Goal: Task Accomplishment & Management: Manage account settings

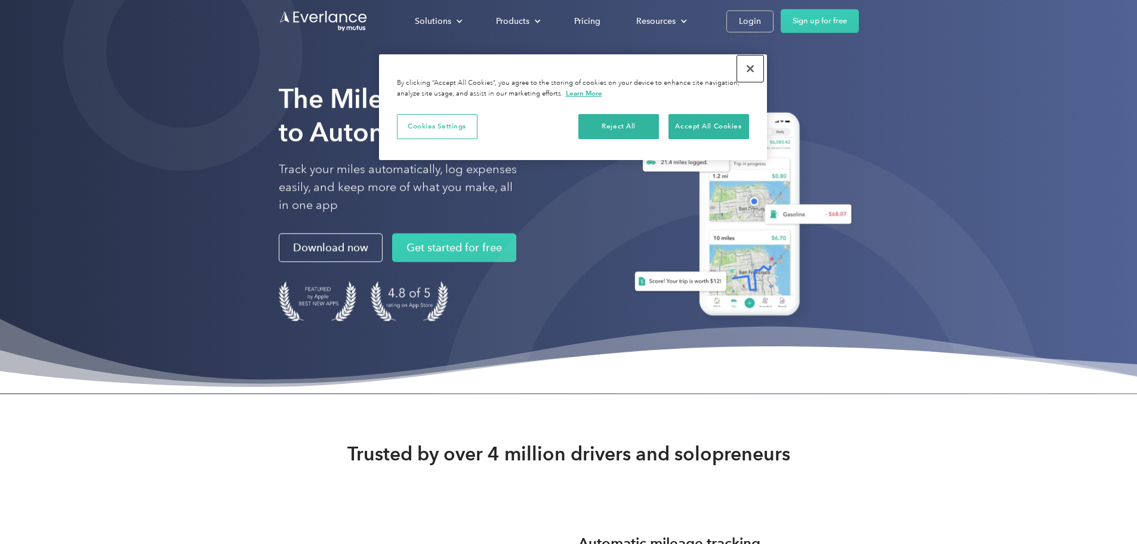
click at [749, 70] on button "Close" at bounding box center [750, 68] width 26 height 26
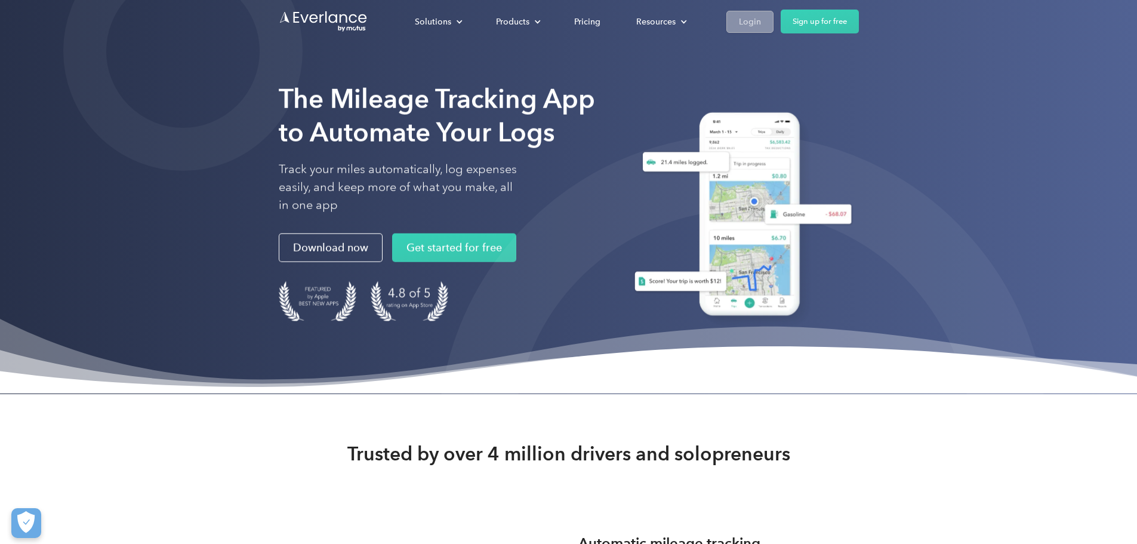
click at [761, 26] on div "Login" at bounding box center [750, 21] width 22 height 15
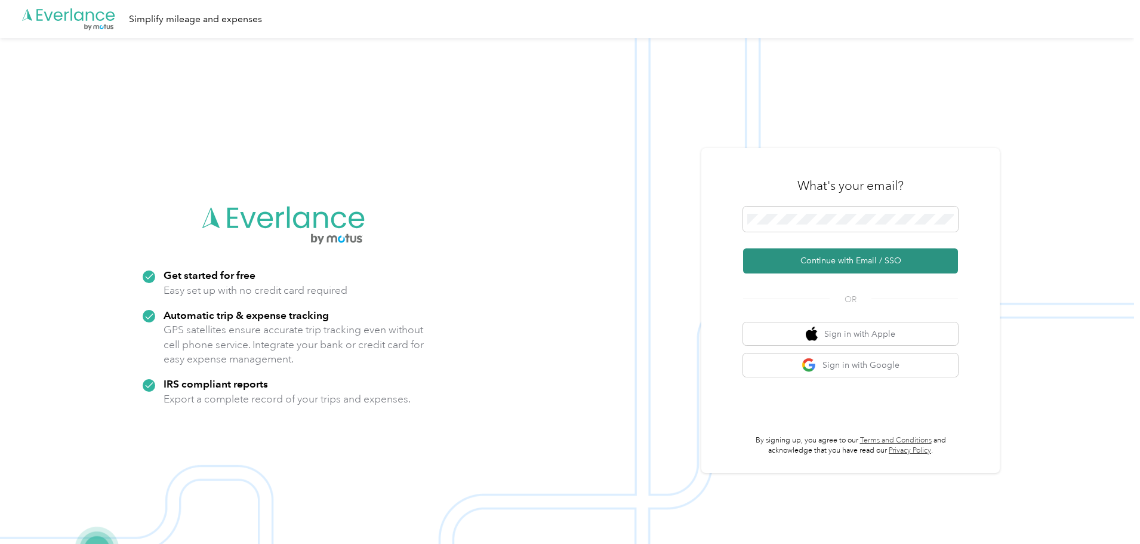
click at [811, 264] on button "Continue with Email / SSO" at bounding box center [850, 260] width 215 height 25
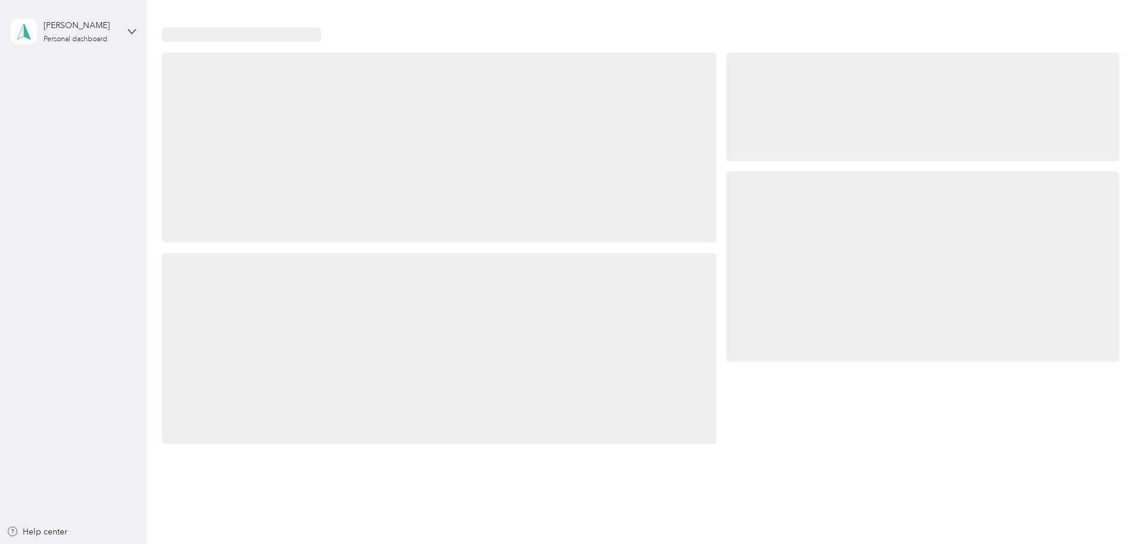
click at [868, 246] on div at bounding box center [922, 266] width 393 height 190
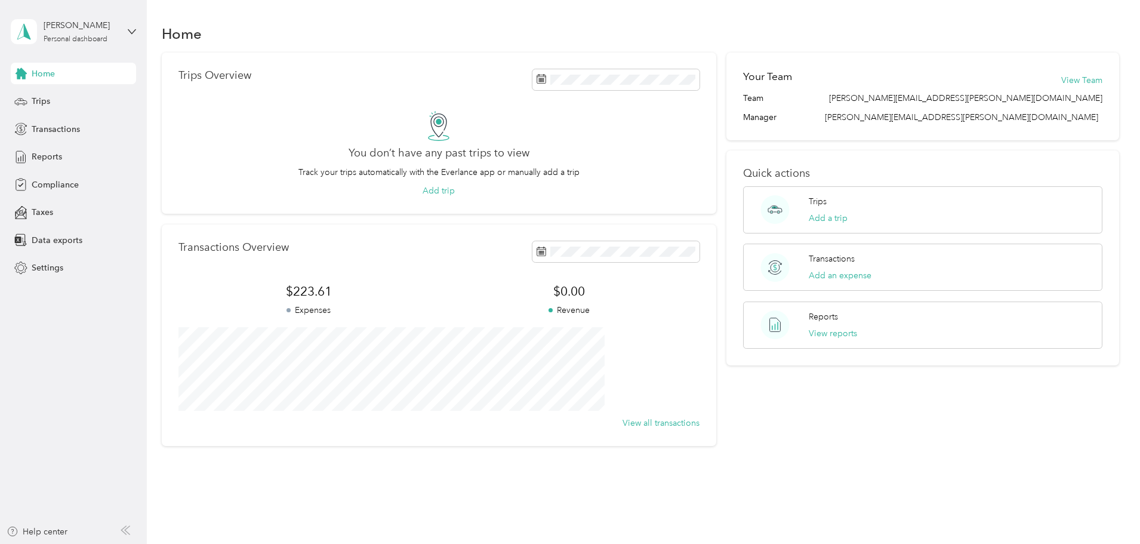
click at [181, 207] on div "Trips Overview You don’t have any past trips to view Track your trips automatic…" at bounding box center [641, 250] width 958 height 394
click at [133, 36] on div "[PERSON_NAME] Personal dashboard" at bounding box center [73, 32] width 125 height 42
click at [193, 18] on div "Home Trips Overview You don’t have any past trips to view Track your trips auto…" at bounding box center [640, 255] width 987 height 511
click at [35, 103] on span "Trips" at bounding box center [41, 101] width 18 height 13
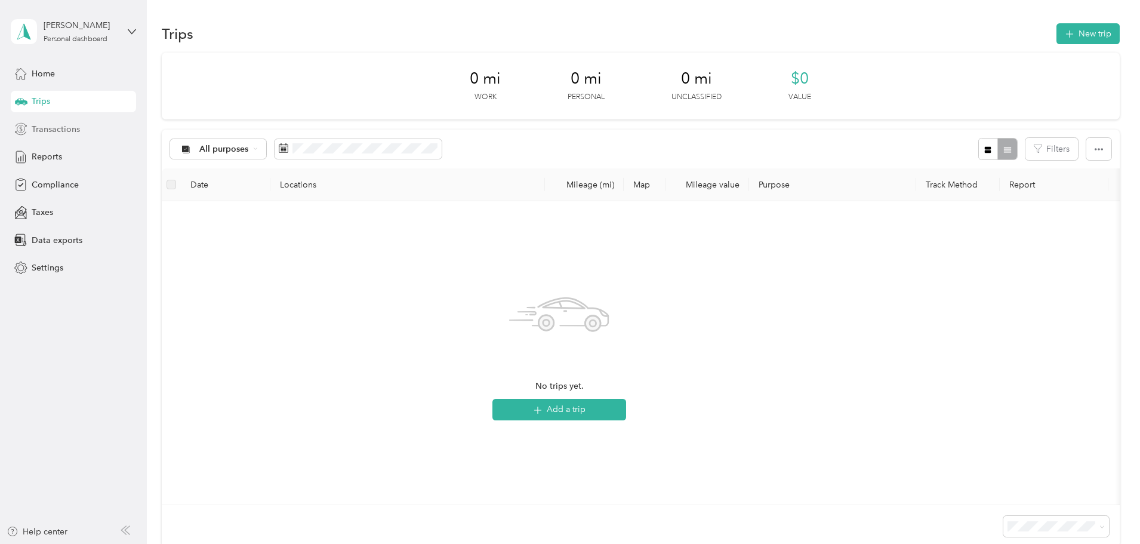
click at [54, 124] on span "Transactions" at bounding box center [56, 129] width 48 height 13
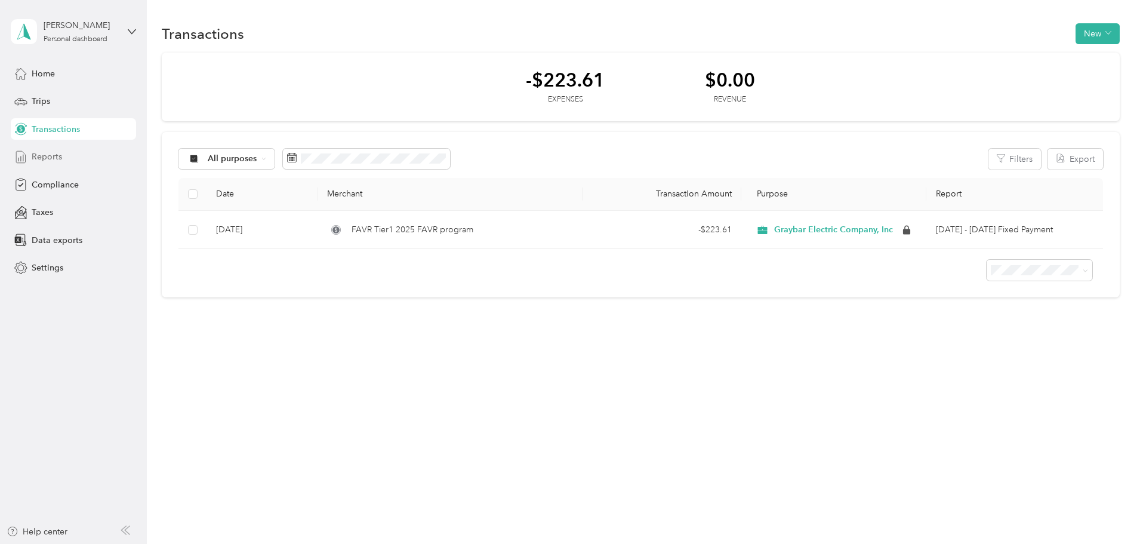
click at [49, 153] on span "Reports" at bounding box center [47, 156] width 30 height 13
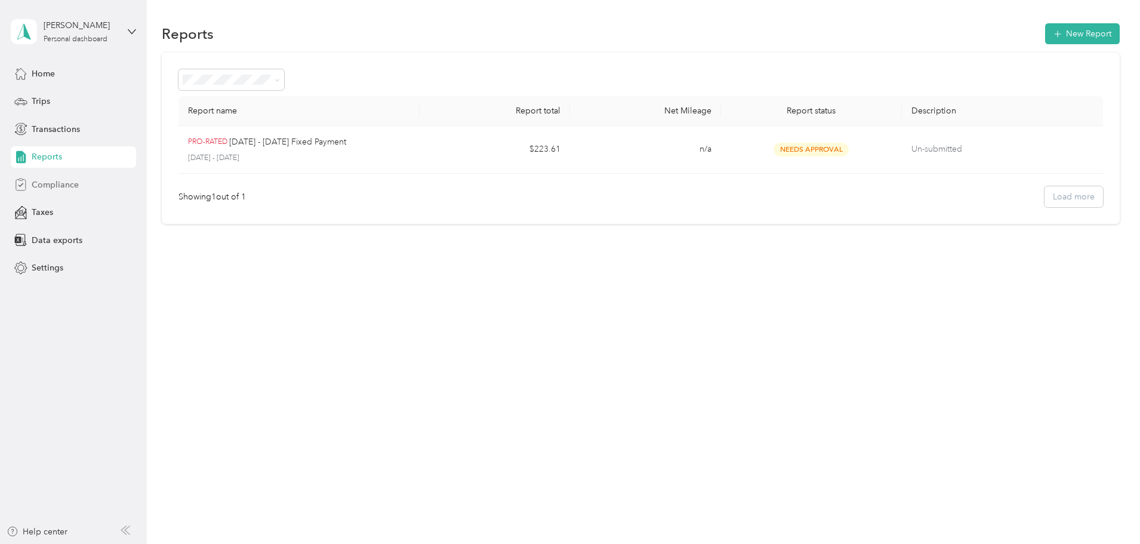
click at [70, 186] on span "Compliance" at bounding box center [55, 184] width 47 height 13
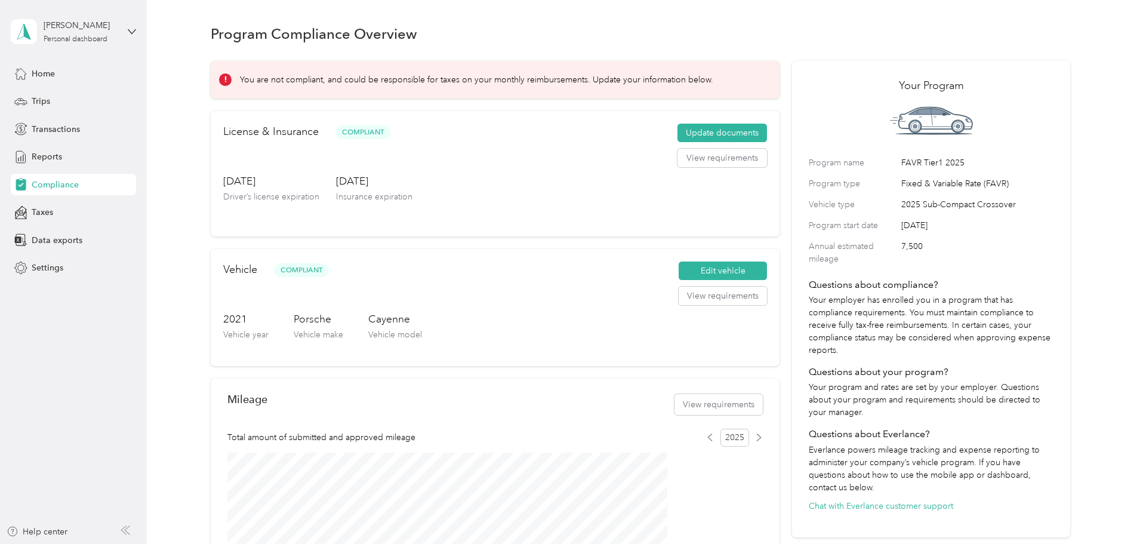
click at [220, 183] on div "You are not compliant, and could be responsible for taxes on your monthly reimb…" at bounding box center [640, 405] width 859 height 705
click at [50, 215] on span "Taxes" at bounding box center [42, 212] width 21 height 13
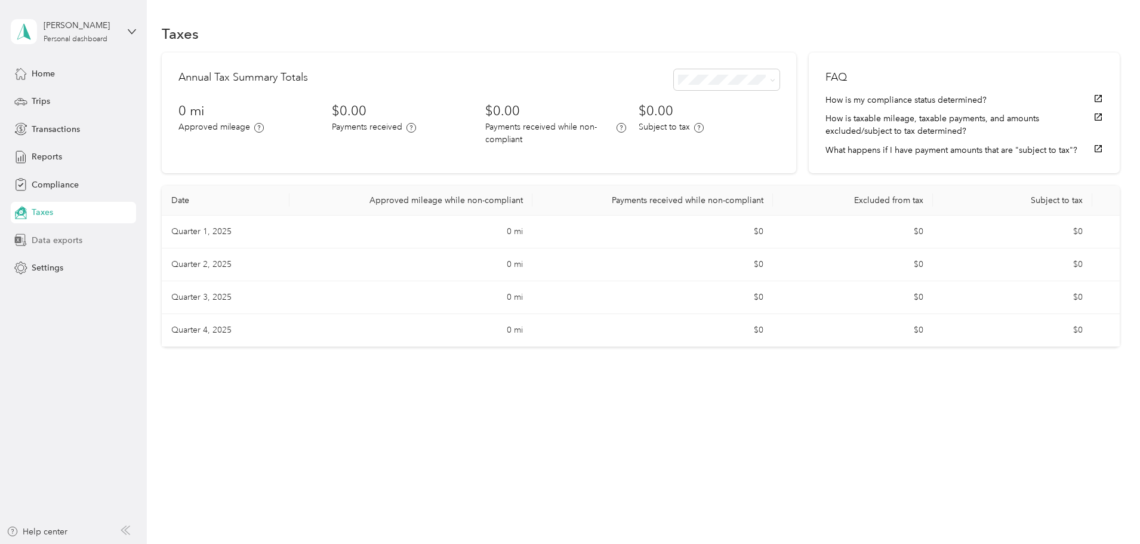
click at [47, 245] on span "Data exports" at bounding box center [57, 240] width 51 height 13
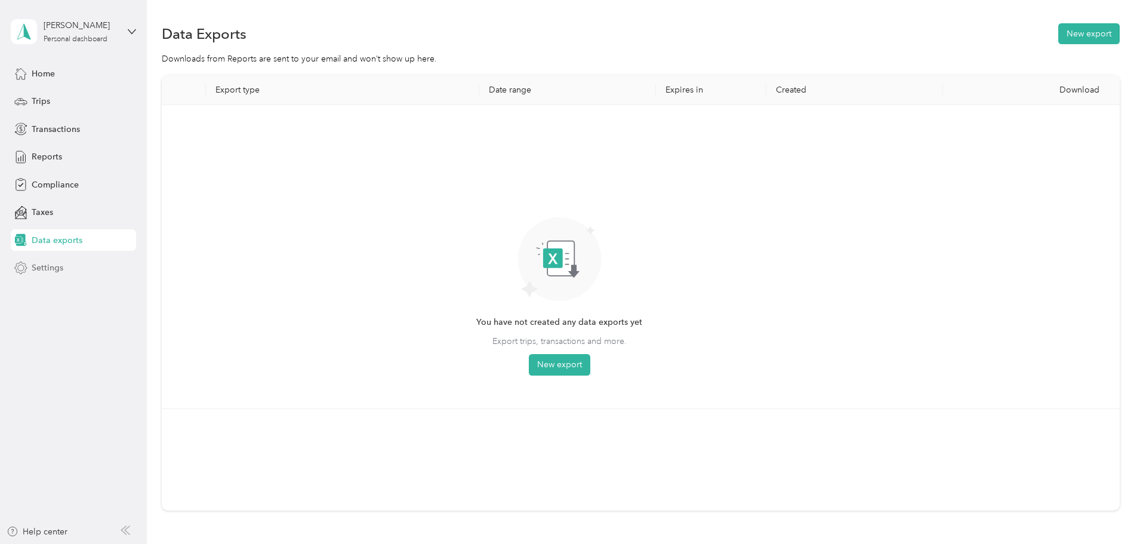
click at [54, 266] on span "Settings" at bounding box center [48, 267] width 32 height 13
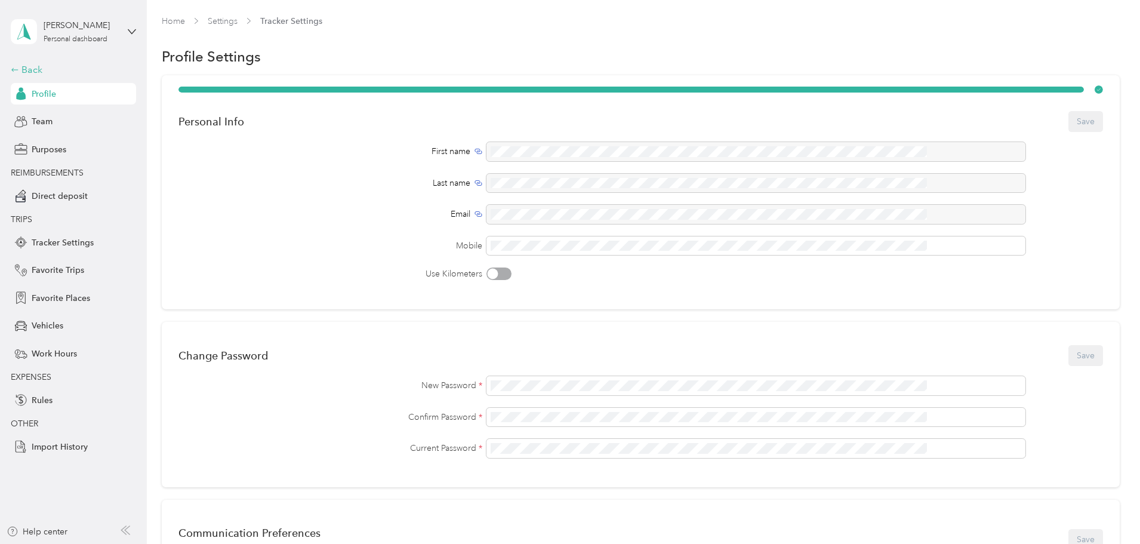
click at [38, 70] on div "Back" at bounding box center [70, 70] width 119 height 14
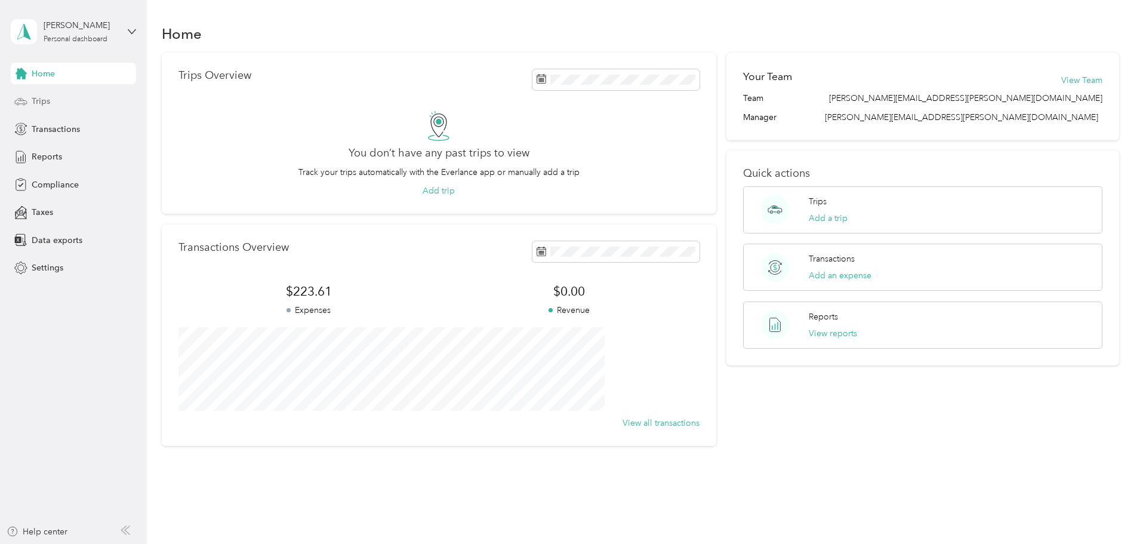
click at [51, 104] on div "Trips" at bounding box center [73, 101] width 125 height 21
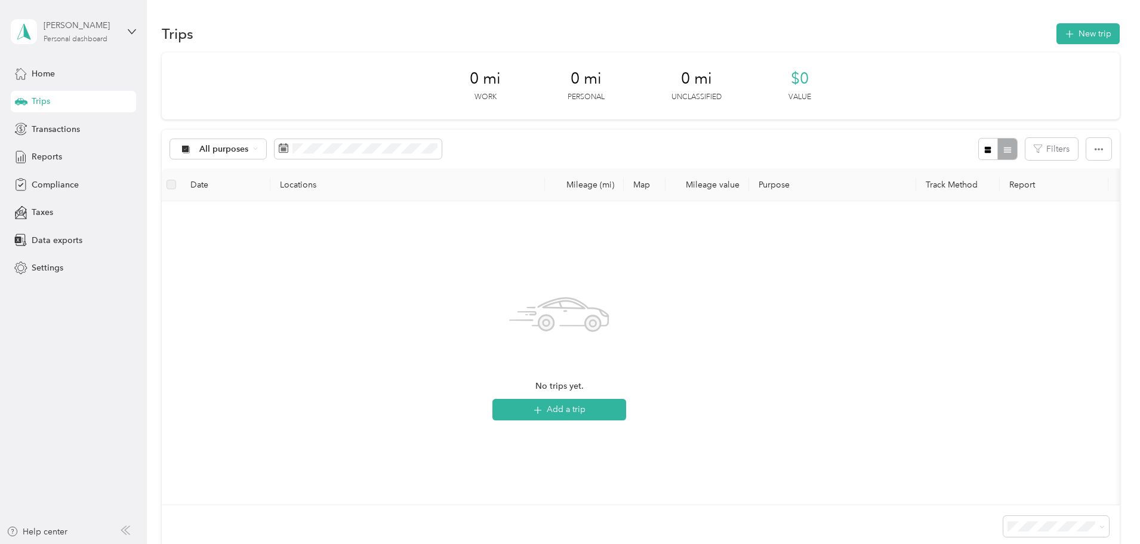
click at [112, 27] on div "Jenna Gallo" at bounding box center [81, 25] width 75 height 13
click at [194, 11] on div "Trips New trip 0 mi Work 0 mi Personal 0 mi Unclassified $0 Value All purposes …" at bounding box center [640, 326] width 987 height 653
click at [21, 33] on icon at bounding box center [24, 31] width 18 height 17
drag, startPoint x: 190, startPoint y: 357, endPoint x: 185, endPoint y: 322, distance: 35.5
click at [190, 357] on div "0 mi Work 0 mi Personal 0 mi Unclassified $0 Value All purposes Filters Date Lo…" at bounding box center [641, 321] width 958 height 536
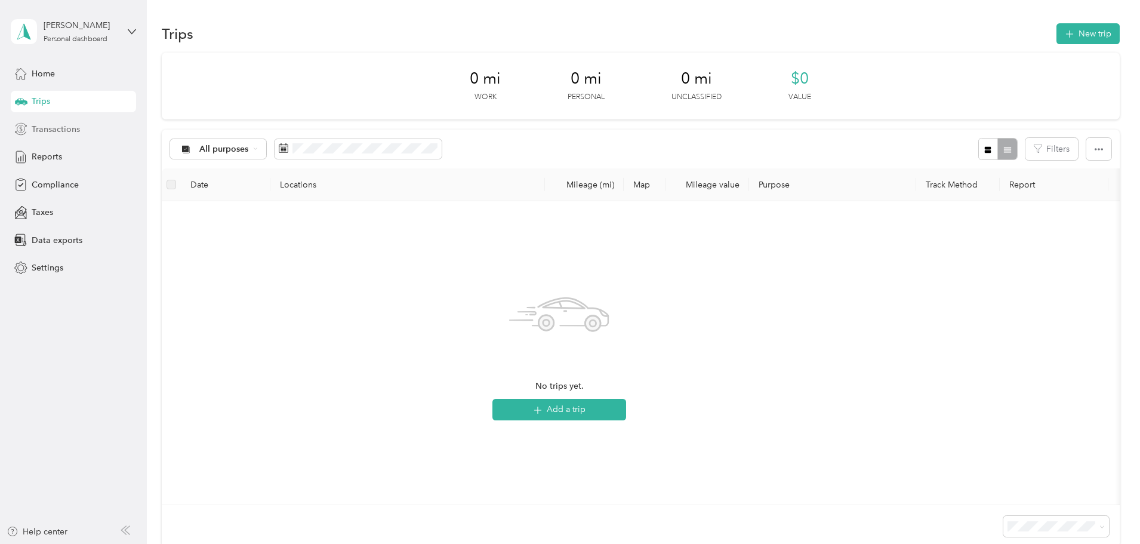
click at [60, 135] on span "Transactions" at bounding box center [56, 129] width 48 height 13
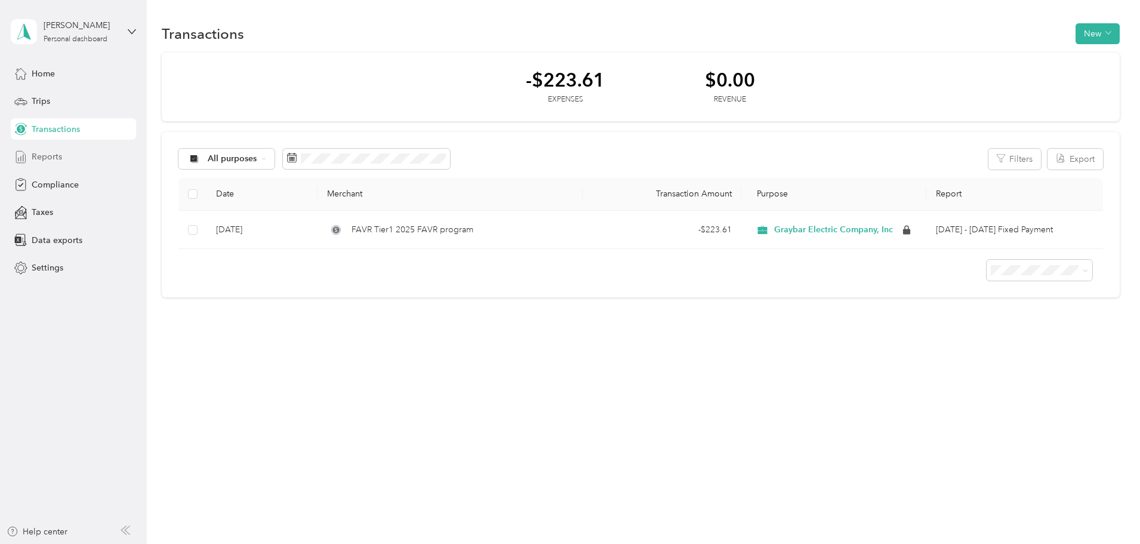
click at [41, 162] on span "Reports" at bounding box center [47, 156] width 30 height 13
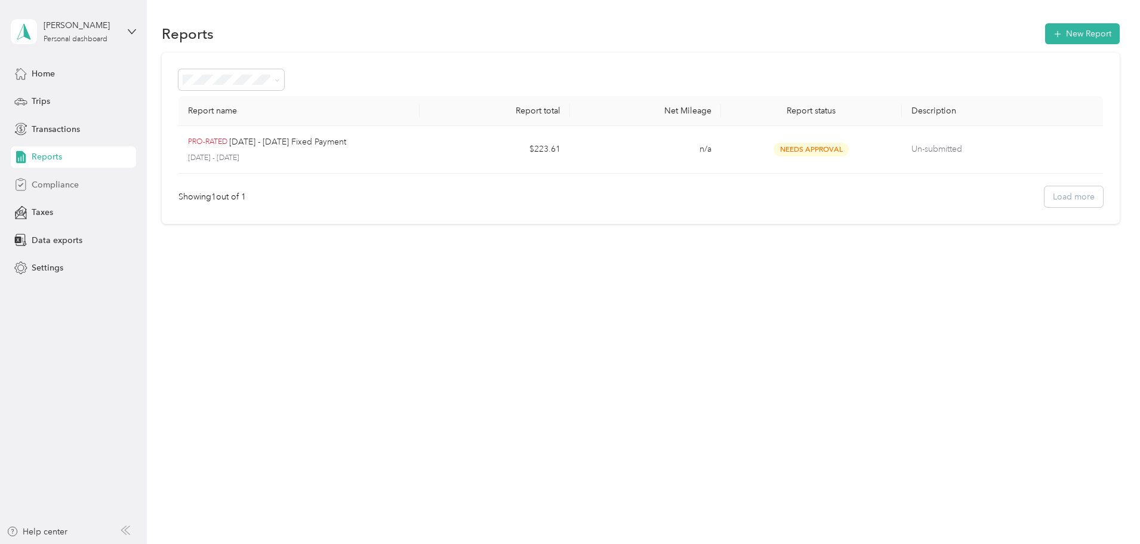
click at [59, 181] on span "Compliance" at bounding box center [55, 184] width 47 height 13
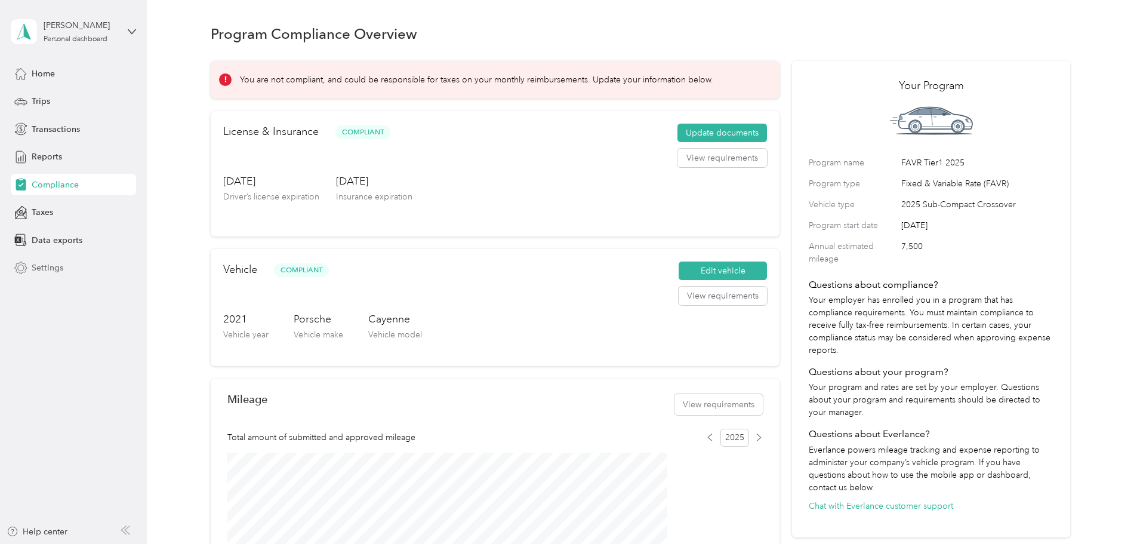
click at [49, 270] on span "Settings" at bounding box center [48, 267] width 32 height 13
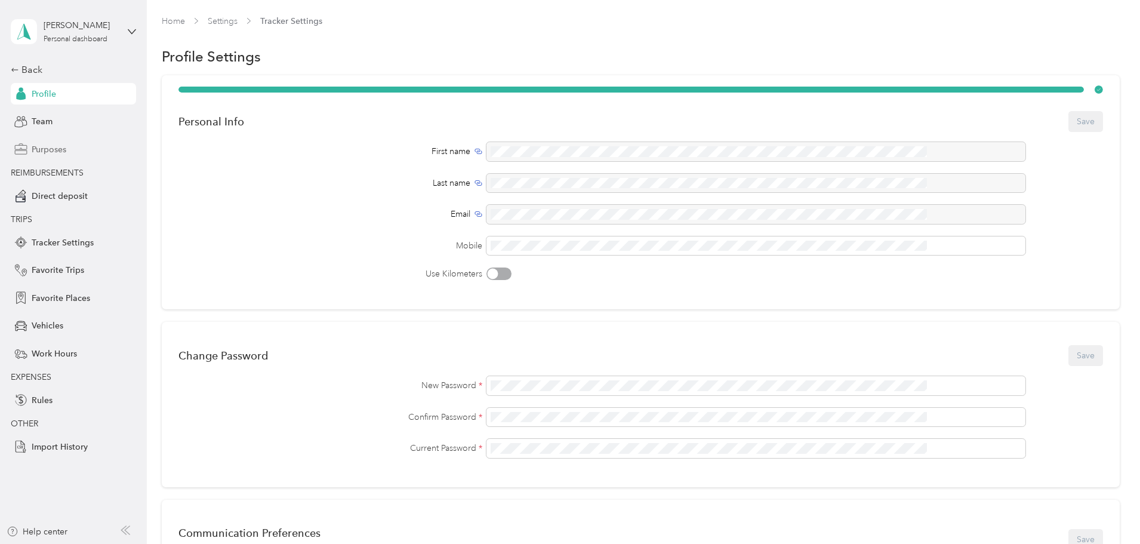
click at [47, 149] on span "Purposes" at bounding box center [49, 149] width 35 height 13
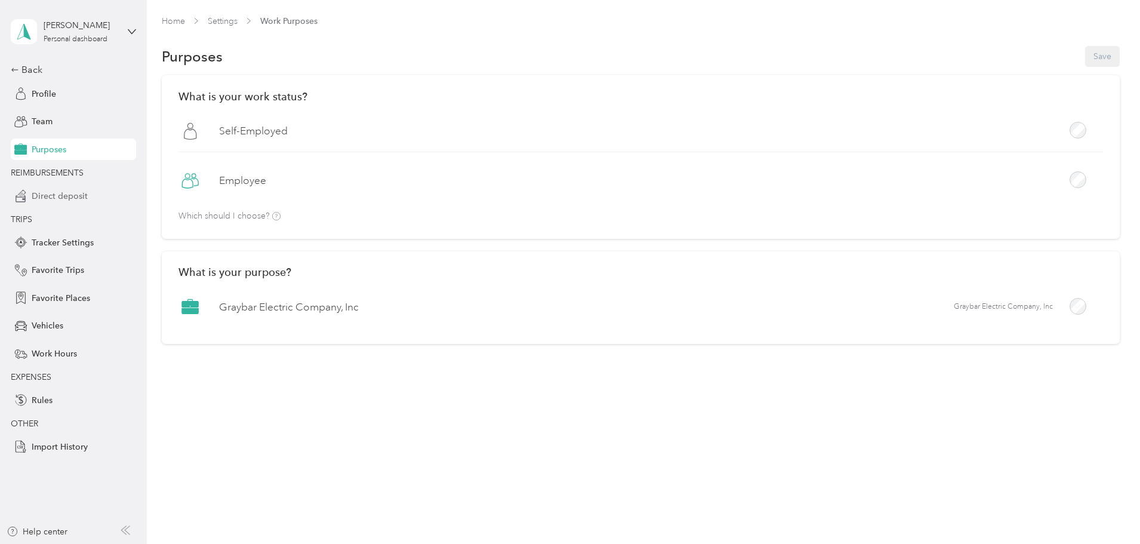
click at [77, 203] on div "Direct deposit" at bounding box center [73, 195] width 125 height 21
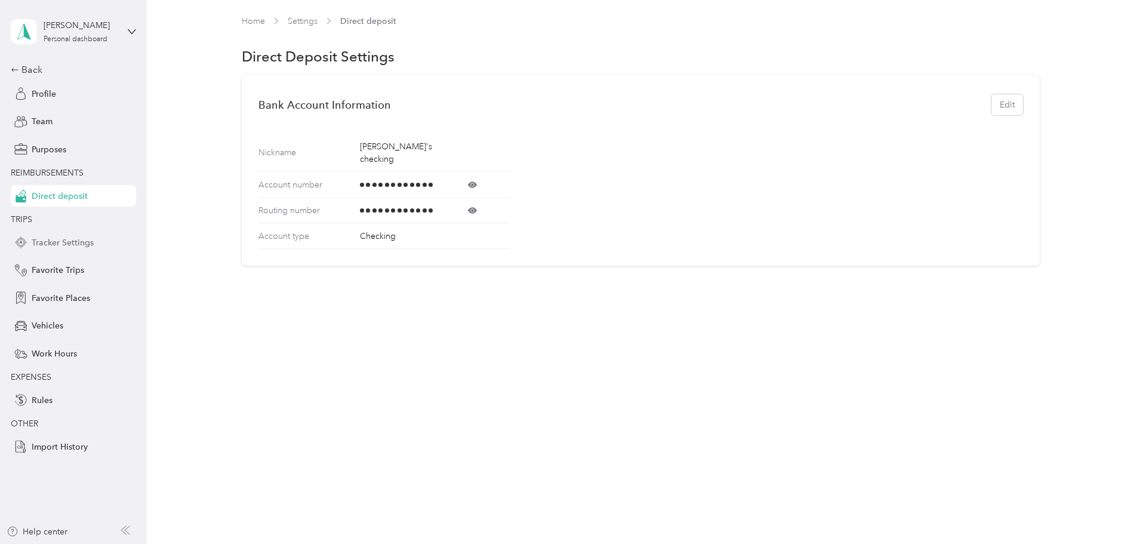
click at [75, 242] on span "Tracker Settings" at bounding box center [63, 242] width 62 height 13
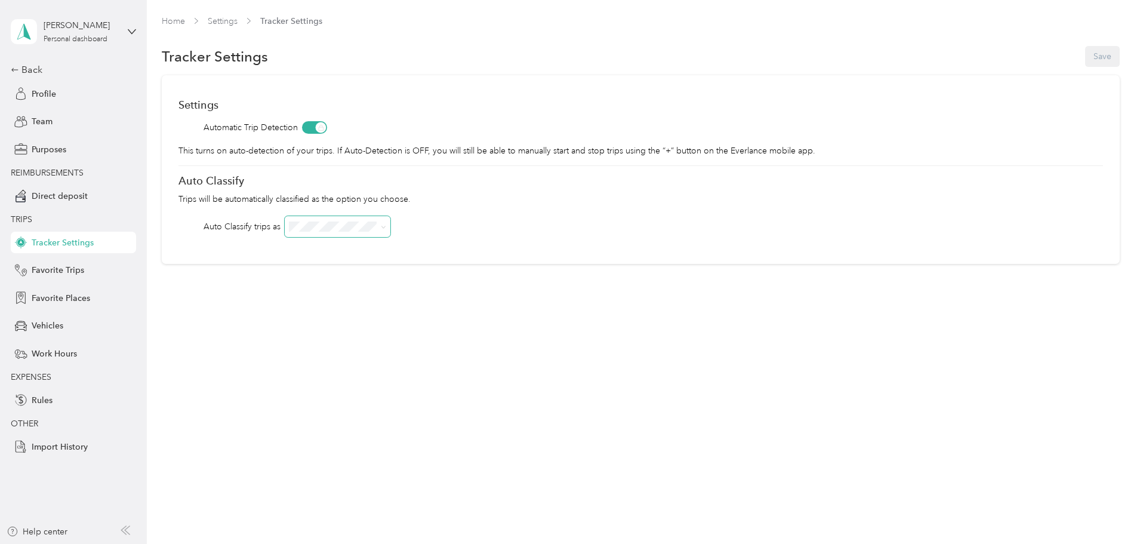
click at [386, 229] on icon at bounding box center [383, 226] width 5 height 5
click at [318, 323] on div "Home Settings Tracker Settings Tracker Settings Save Settings Automatic Trip De…" at bounding box center [640, 164] width 987 height 329
click at [386, 232] on span at bounding box center [382, 226] width 10 height 13
click at [386, 222] on span at bounding box center [382, 226] width 10 height 13
click at [390, 226] on span at bounding box center [338, 226] width 106 height 21
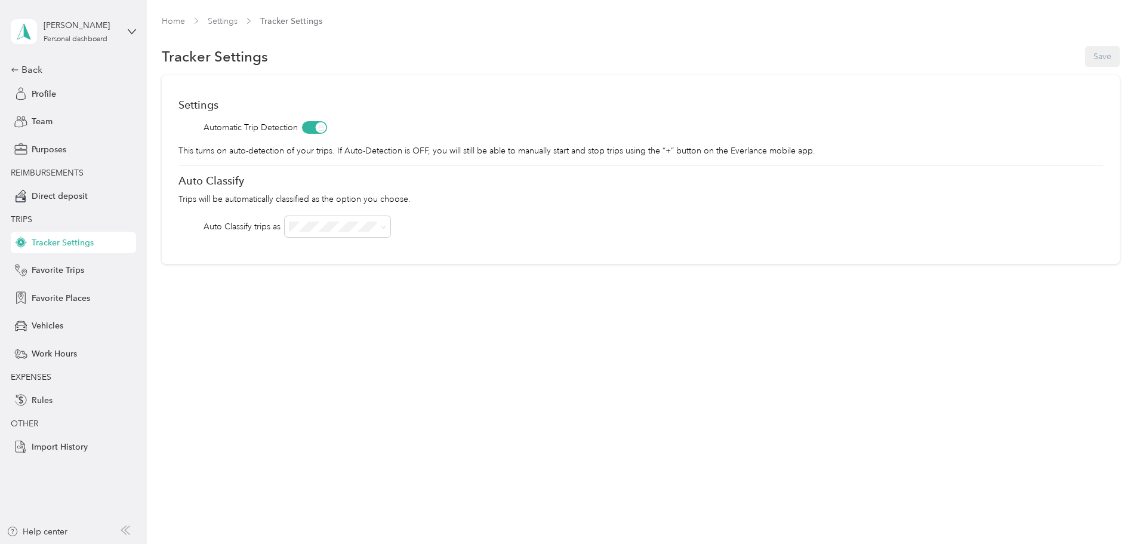
click at [386, 229] on icon at bounding box center [383, 226] width 5 height 5
click at [221, 283] on div "Home Settings Tracker Settings Tracker Settings Save Settings Automatic Trip De…" at bounding box center [640, 164] width 987 height 329
click at [58, 272] on span "Favorite Trips" at bounding box center [58, 270] width 53 height 13
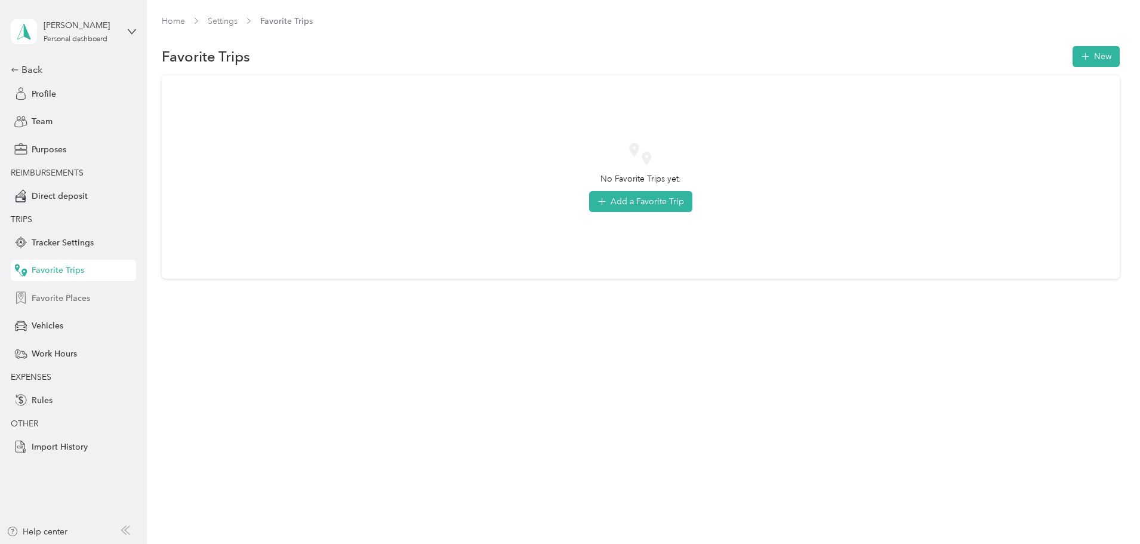
click at [66, 298] on span "Favorite Places" at bounding box center [61, 298] width 58 height 13
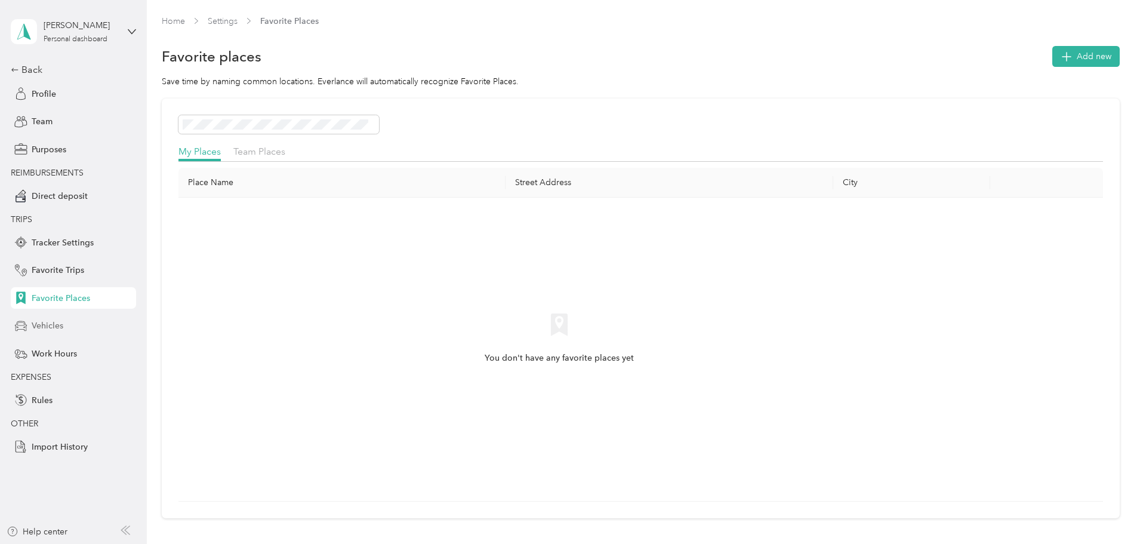
click at [39, 326] on span "Vehicles" at bounding box center [48, 325] width 32 height 13
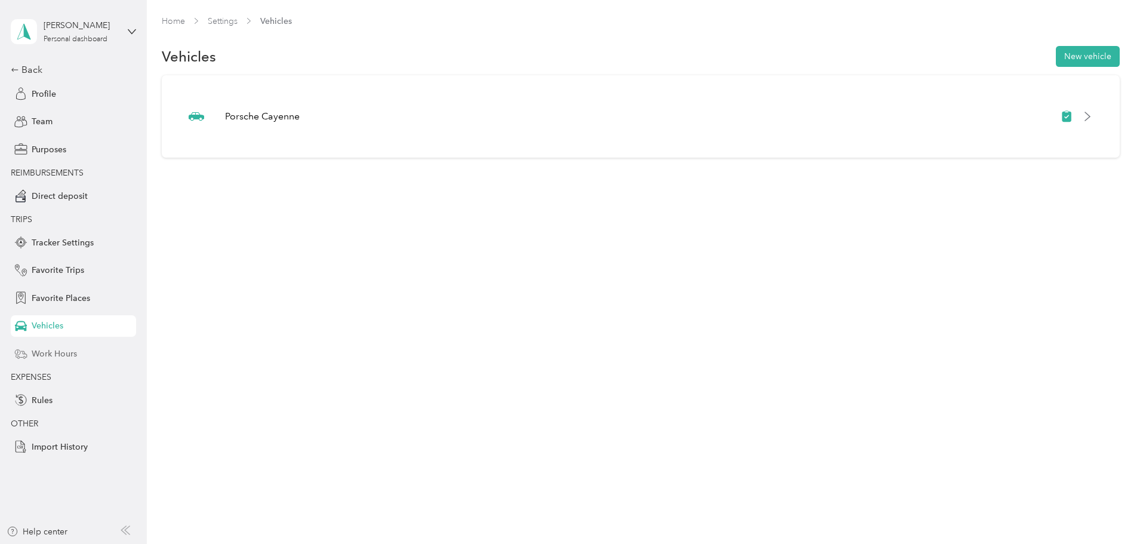
click at [50, 353] on span "Work Hours" at bounding box center [54, 353] width 45 height 13
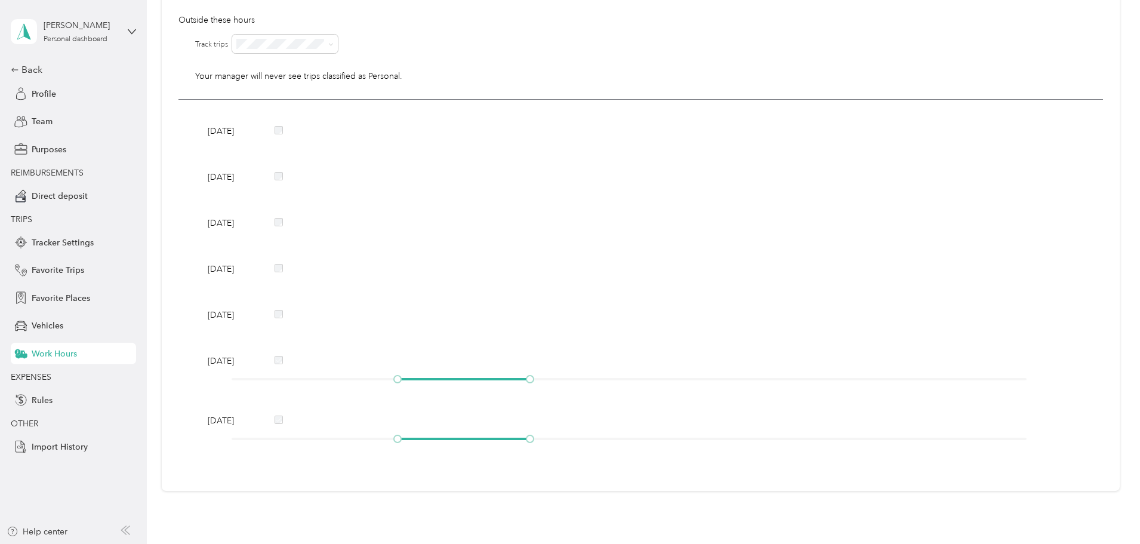
scroll to position [179, 0]
click at [48, 400] on span "Rules" at bounding box center [42, 400] width 21 height 13
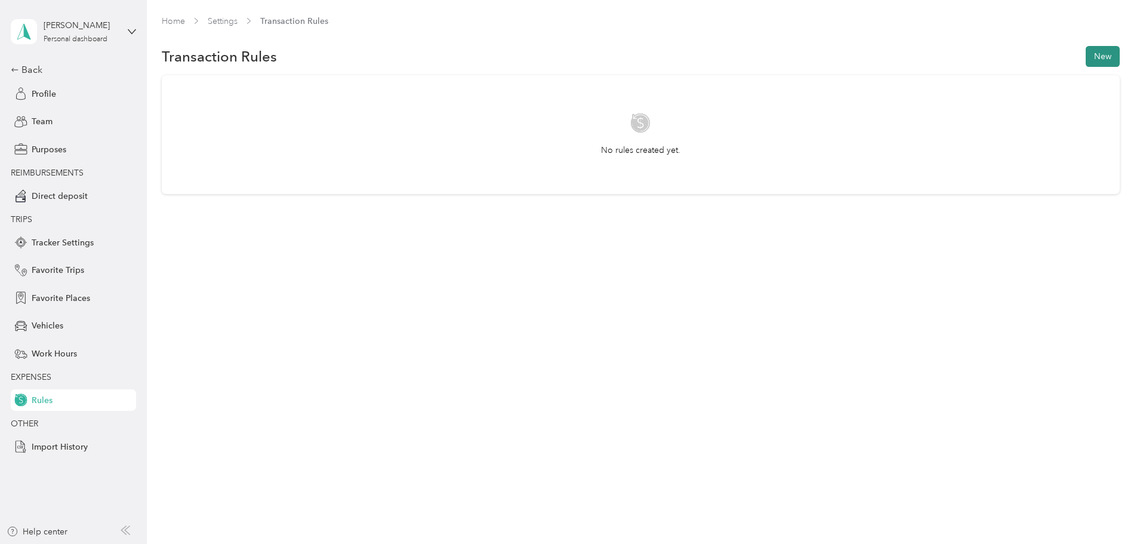
click at [1085, 55] on button "New" at bounding box center [1102, 56] width 34 height 21
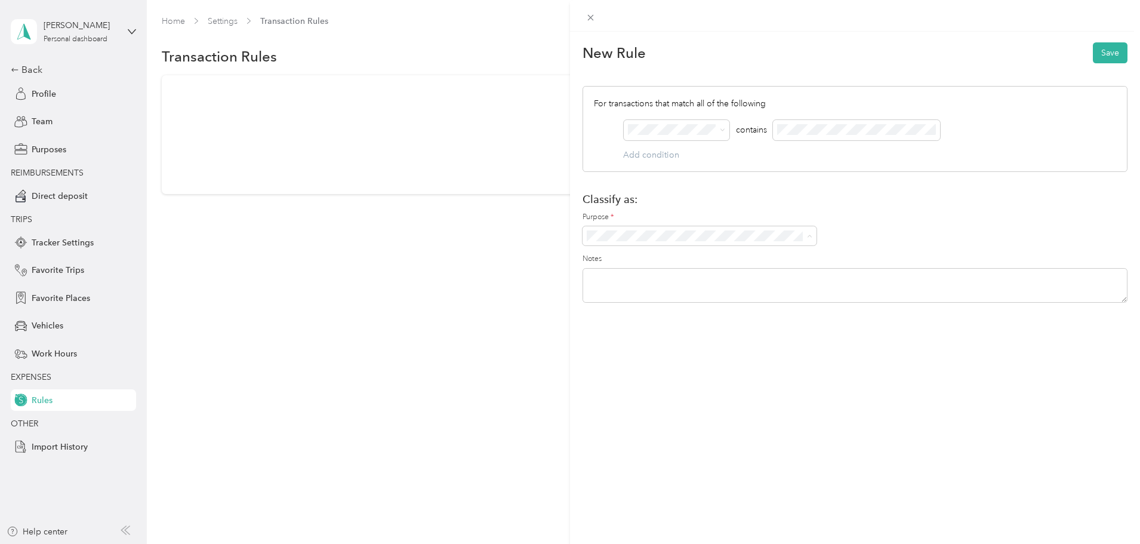
click at [646, 197] on h1 "Classify as:" at bounding box center [854, 199] width 545 height 13
click at [587, 22] on icon at bounding box center [590, 18] width 10 height 10
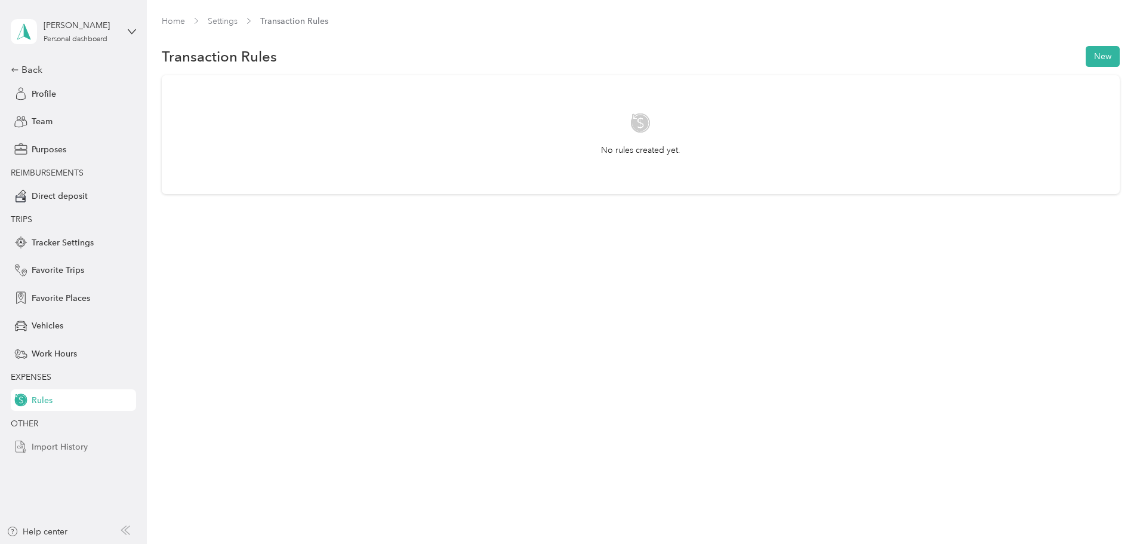
click at [57, 445] on span "Import History" at bounding box center [60, 446] width 56 height 13
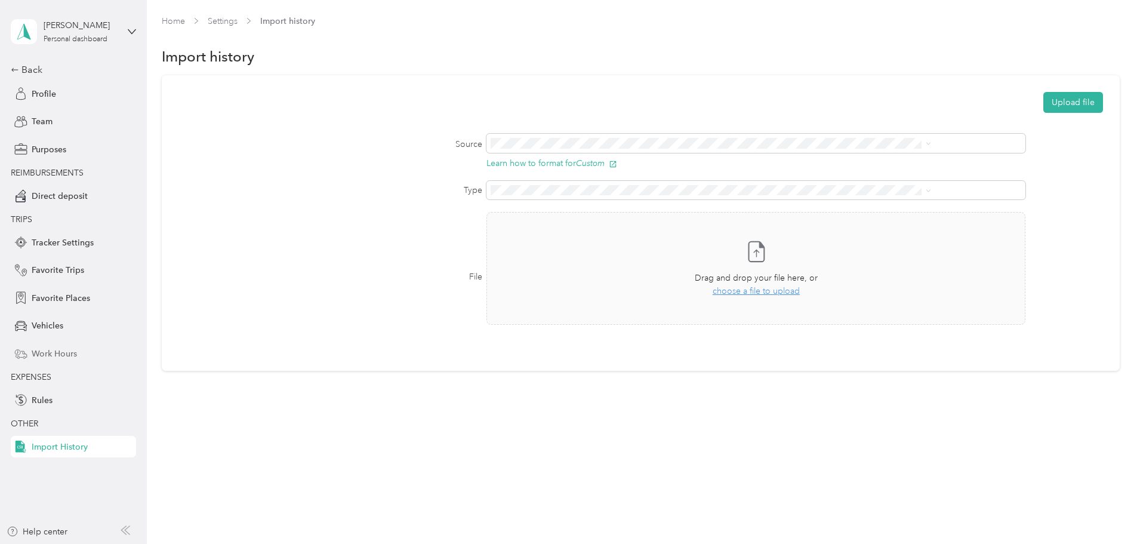
click at [61, 350] on span "Work Hours" at bounding box center [54, 353] width 45 height 13
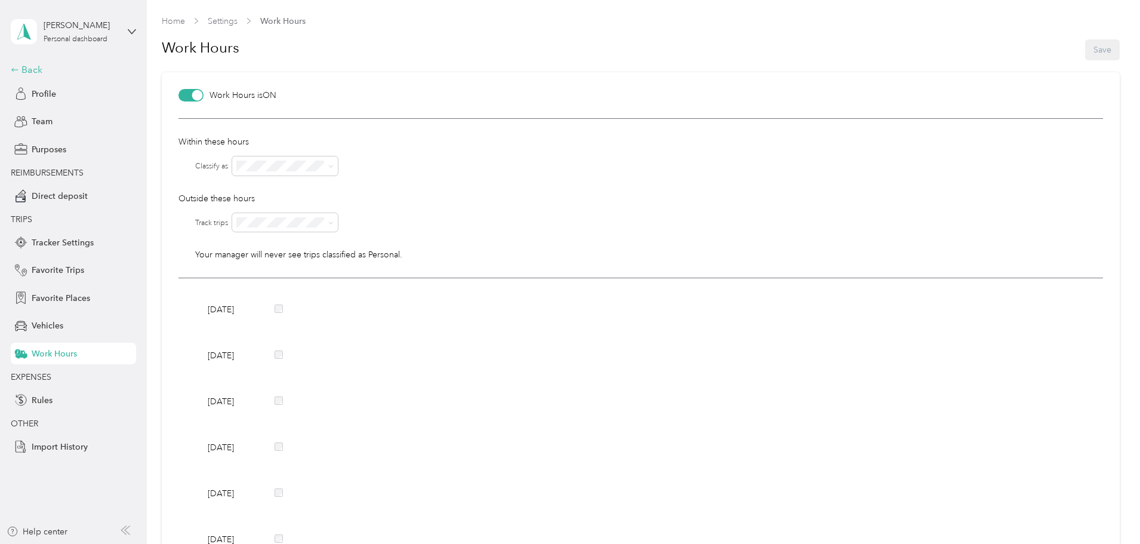
click at [33, 75] on div "Back" at bounding box center [70, 70] width 119 height 14
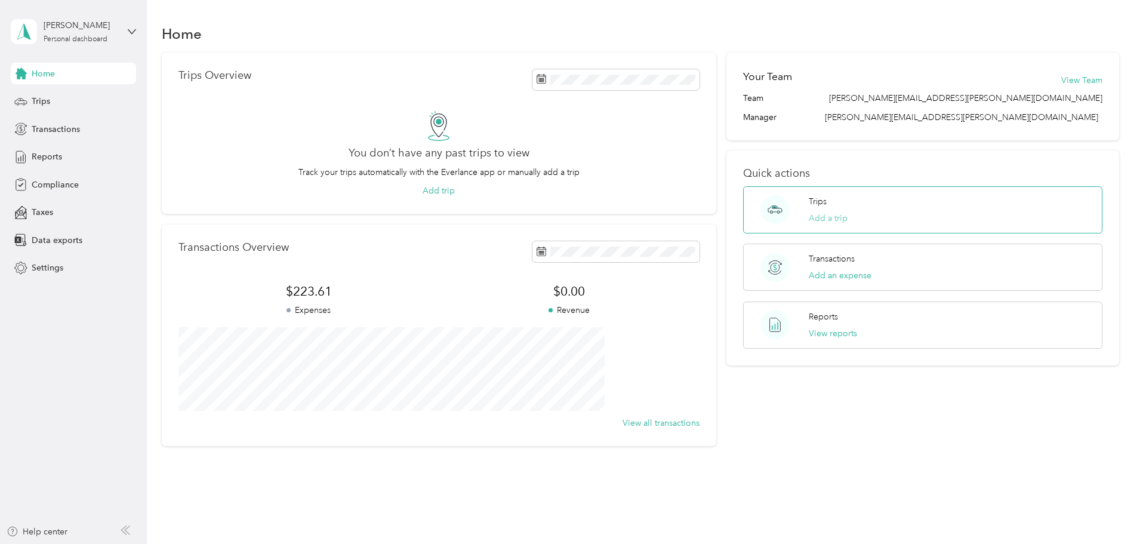
click at [816, 215] on button "Add a trip" at bounding box center [828, 218] width 39 height 13
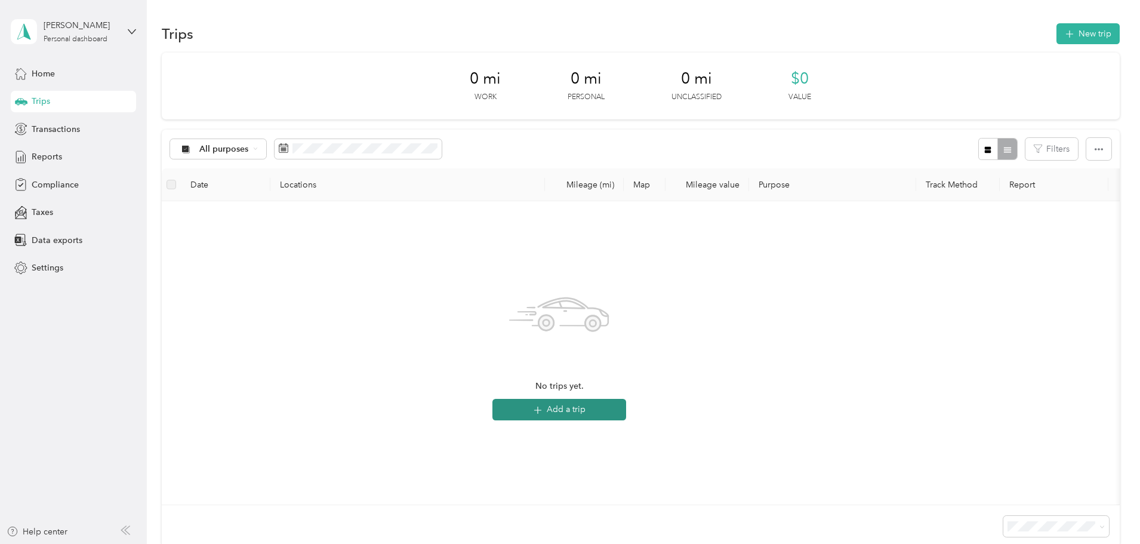
click at [626, 408] on button "Add a trip" at bounding box center [559, 409] width 134 height 21
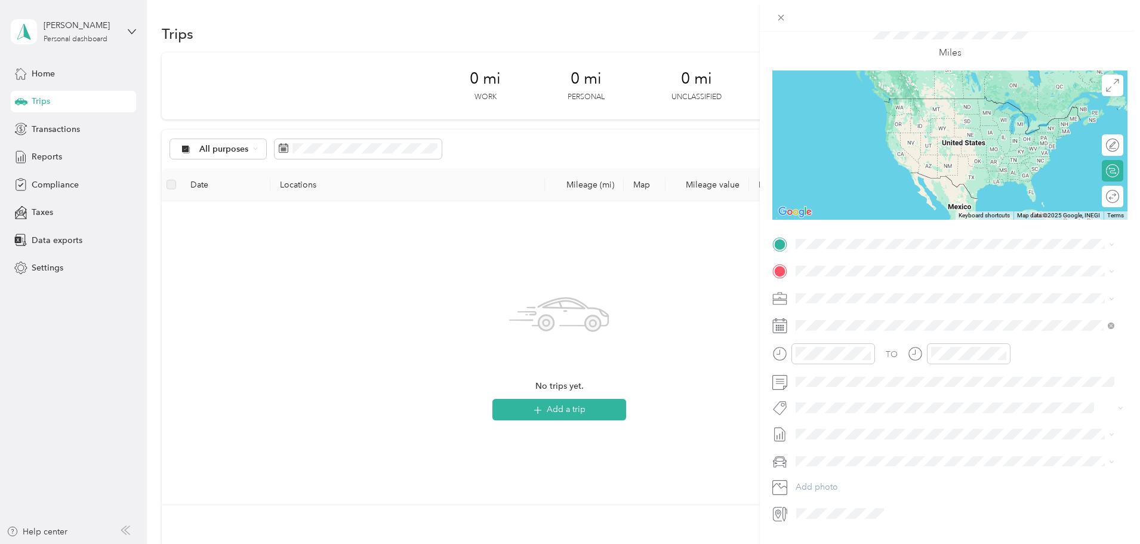
scroll to position [23, 0]
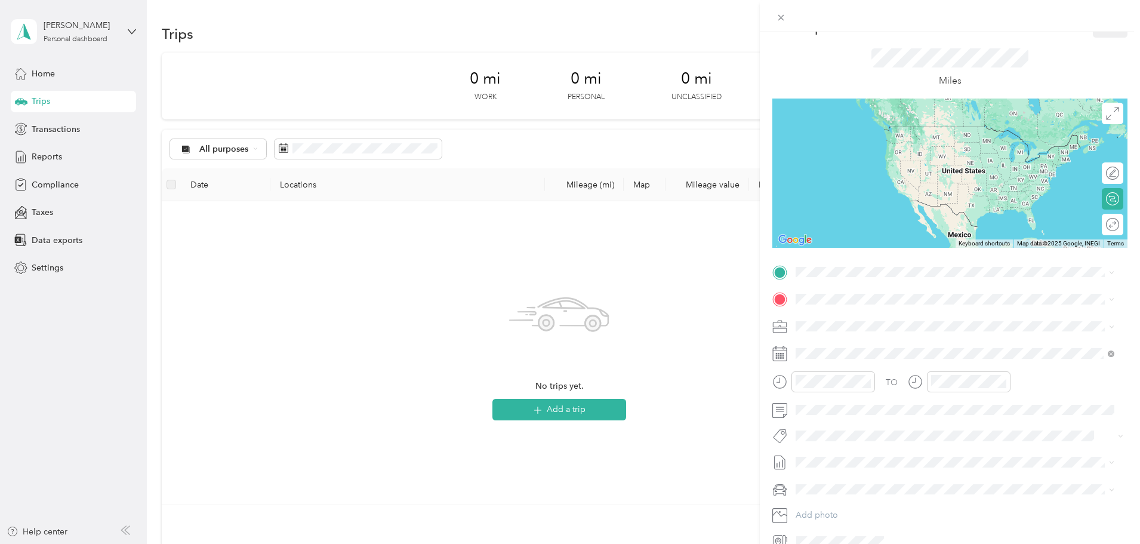
click at [47, 75] on div "New Trip Save This trip cannot be edited because it is either under review, app…" at bounding box center [570, 272] width 1140 height 544
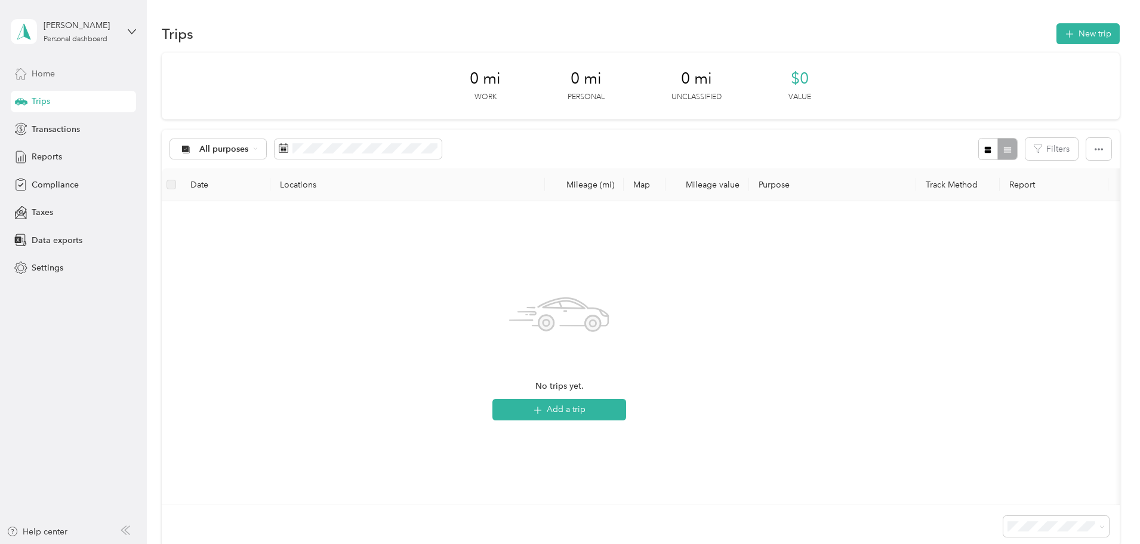
click at [47, 72] on span "Home" at bounding box center [43, 73] width 23 height 13
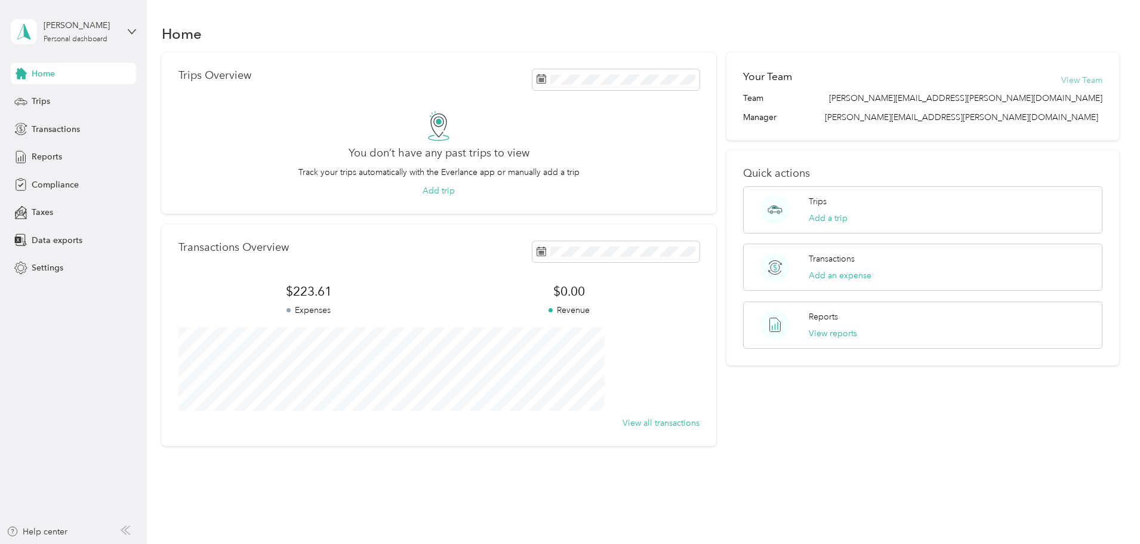
click at [1061, 79] on button "View Team" at bounding box center [1081, 80] width 41 height 13
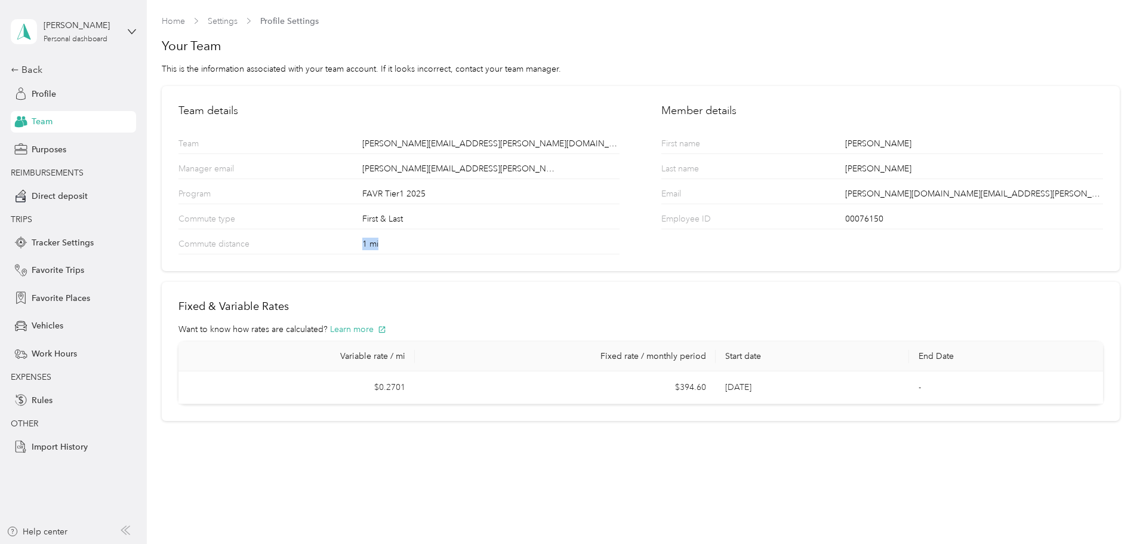
drag, startPoint x: 381, startPoint y: 246, endPoint x: 351, endPoint y: 245, distance: 29.9
click at [351, 245] on div "Commute distance 1 mi" at bounding box center [398, 241] width 441 height 25
click at [391, 249] on div "1 mi" at bounding box center [490, 245] width 257 height 16
click at [375, 243] on div "1 mi" at bounding box center [490, 245] width 257 height 16
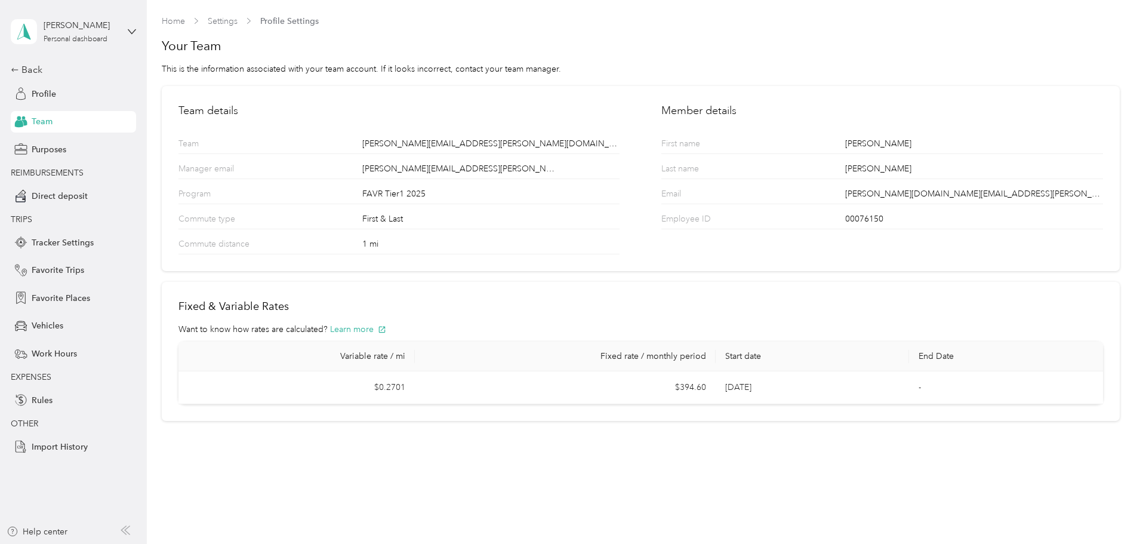
click at [415, 216] on div "First & Last" at bounding box center [490, 220] width 257 height 16
drag, startPoint x: 358, startPoint y: 220, endPoint x: 401, endPoint y: 219, distance: 43.0
click at [401, 219] on div "Commute type First & Last" at bounding box center [398, 216] width 441 height 25
click at [390, 248] on div "1 mi" at bounding box center [490, 245] width 257 height 16
click at [349, 245] on div "Commute distance 1 mi" at bounding box center [398, 241] width 441 height 25
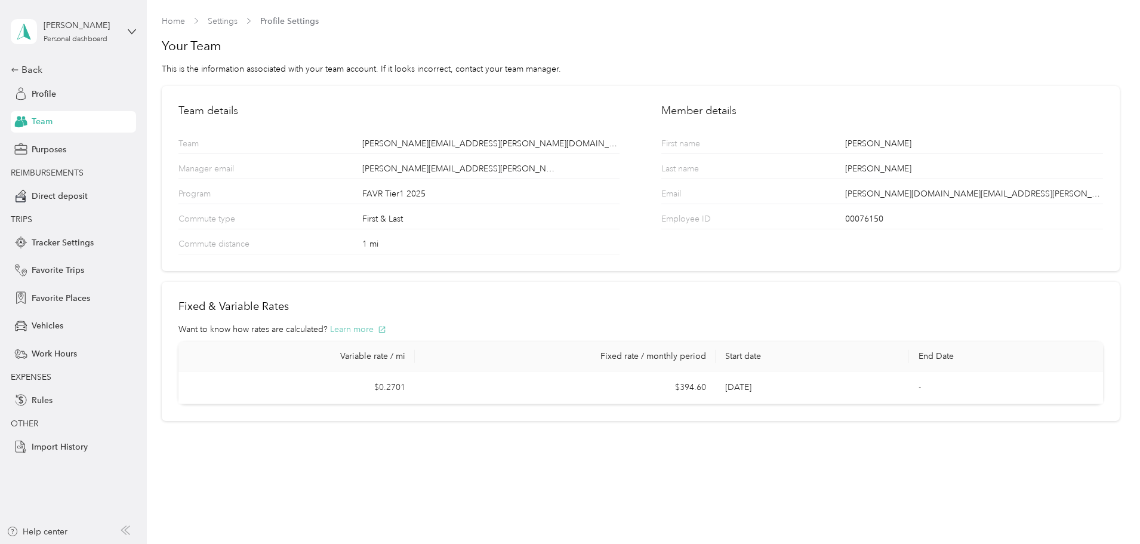
click at [353, 332] on button "Learn more" at bounding box center [358, 329] width 56 height 13
click at [54, 149] on span "Purposes" at bounding box center [49, 149] width 35 height 13
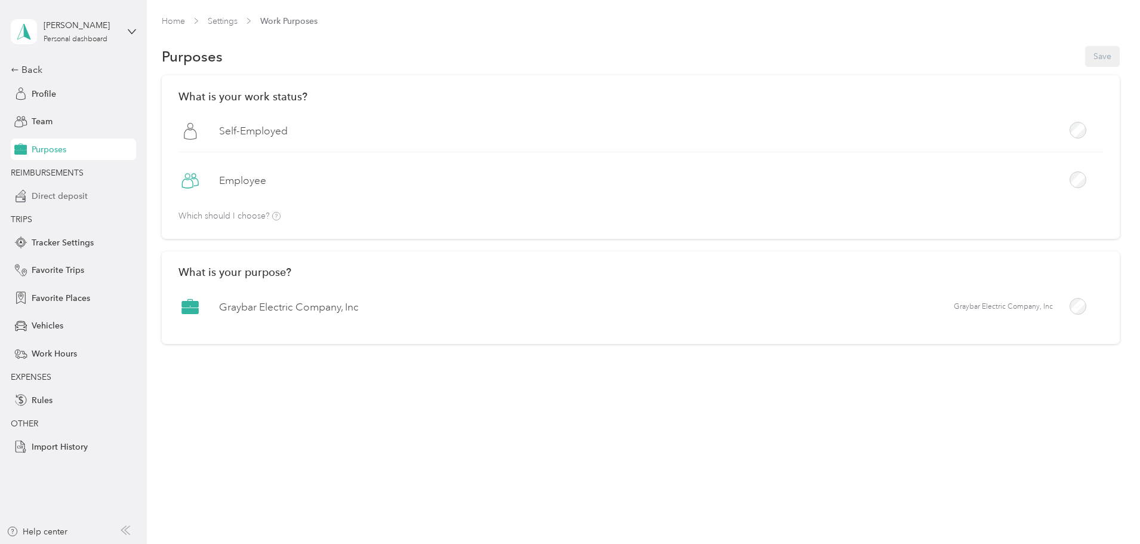
click at [70, 194] on span "Direct deposit" at bounding box center [60, 196] width 56 height 13
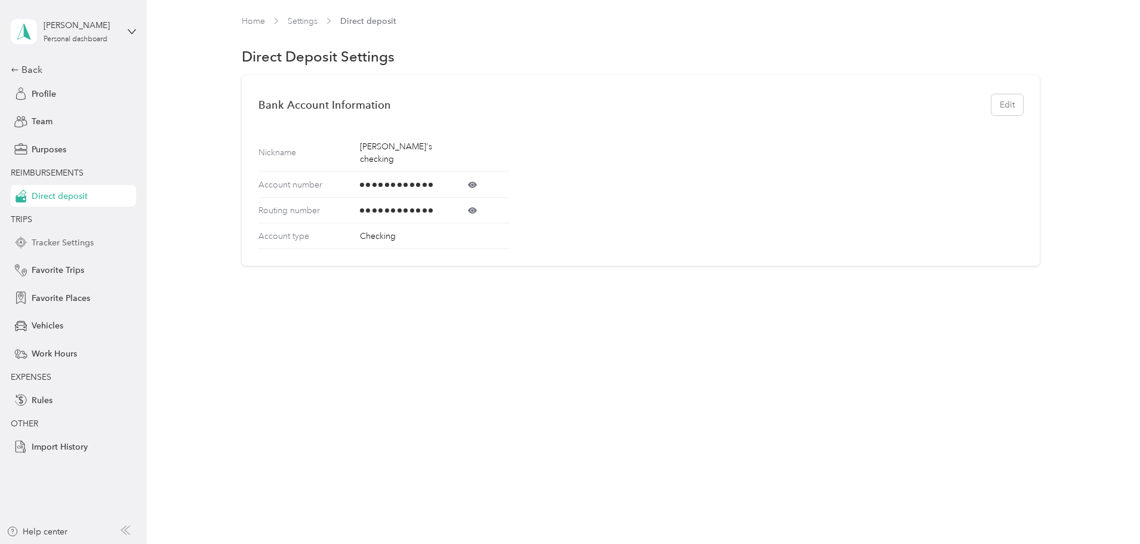
click at [70, 238] on span "Tracker Settings" at bounding box center [63, 242] width 62 height 13
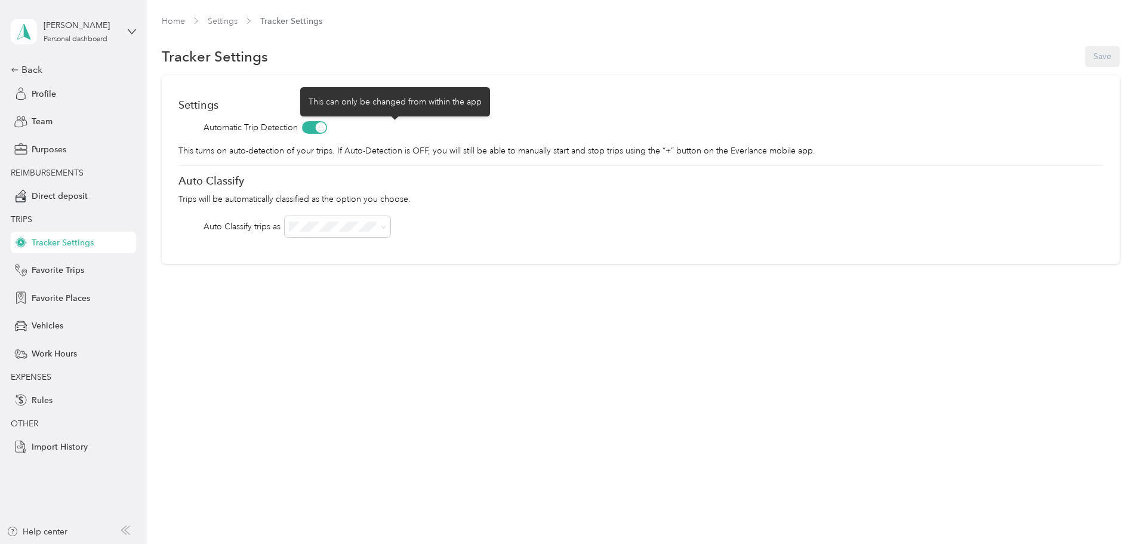
click at [327, 130] on span at bounding box center [314, 127] width 25 height 13
